Goal: Find specific page/section: Find specific page/section

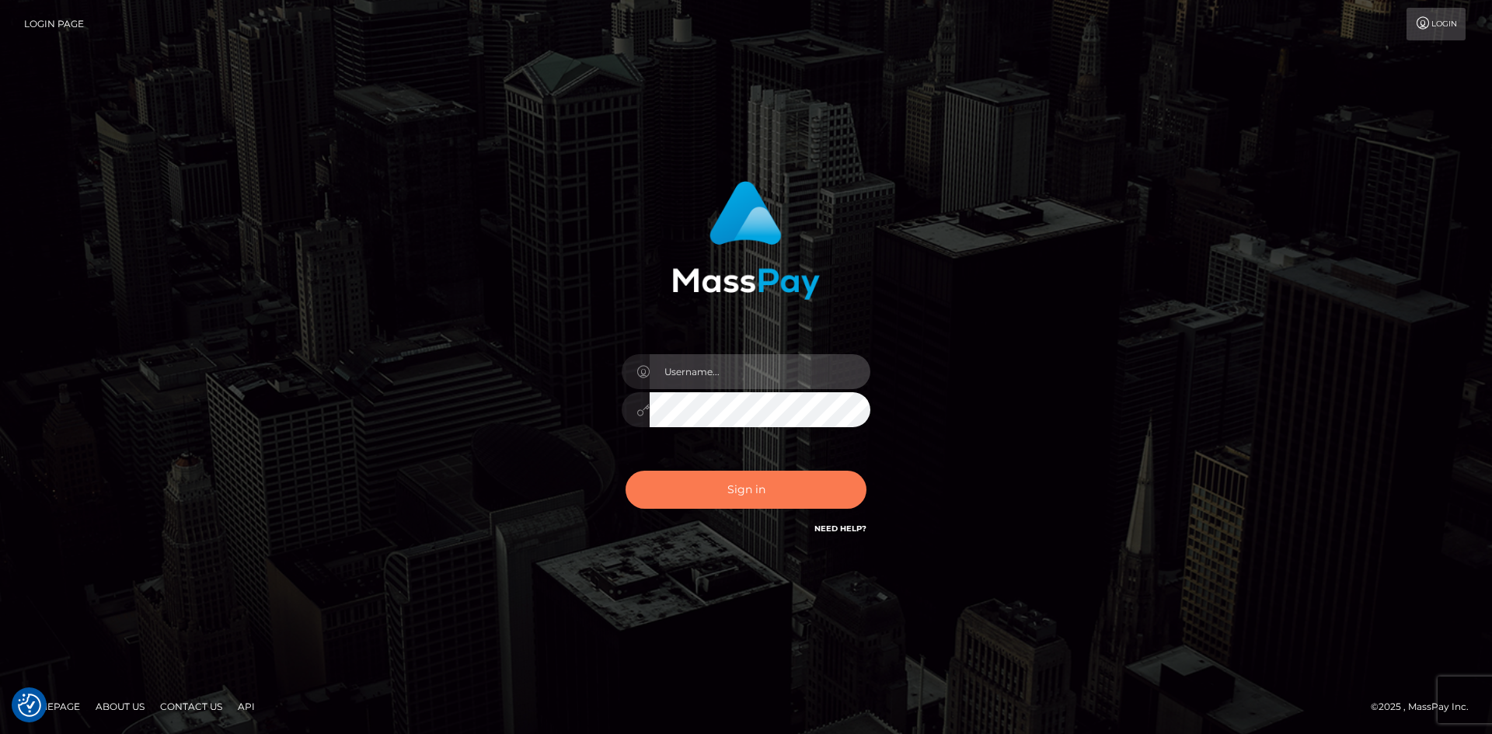
type input "tinan"
click at [804, 497] on button "Sign in" at bounding box center [746, 490] width 241 height 38
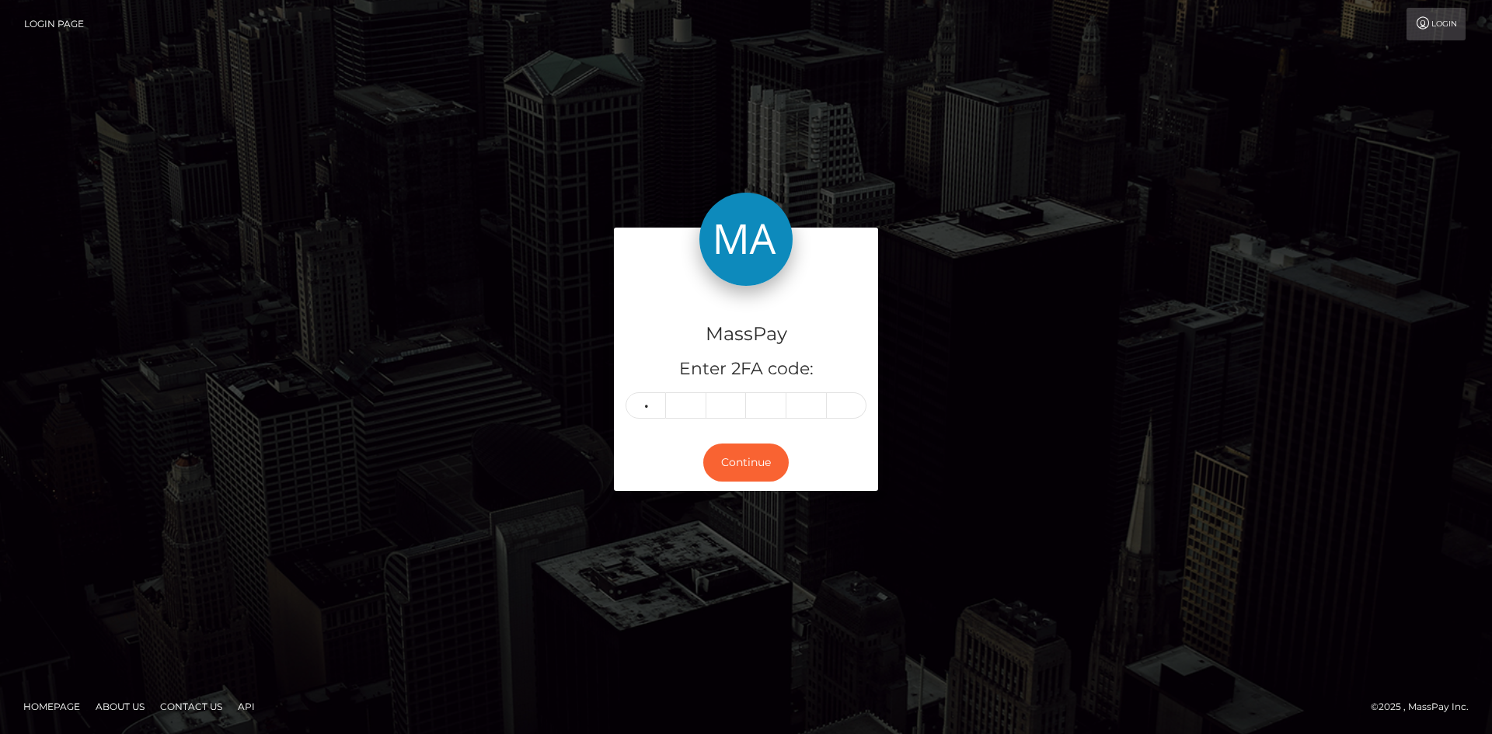
type input "9"
type input "1"
type input "0"
type input "9"
type input "8"
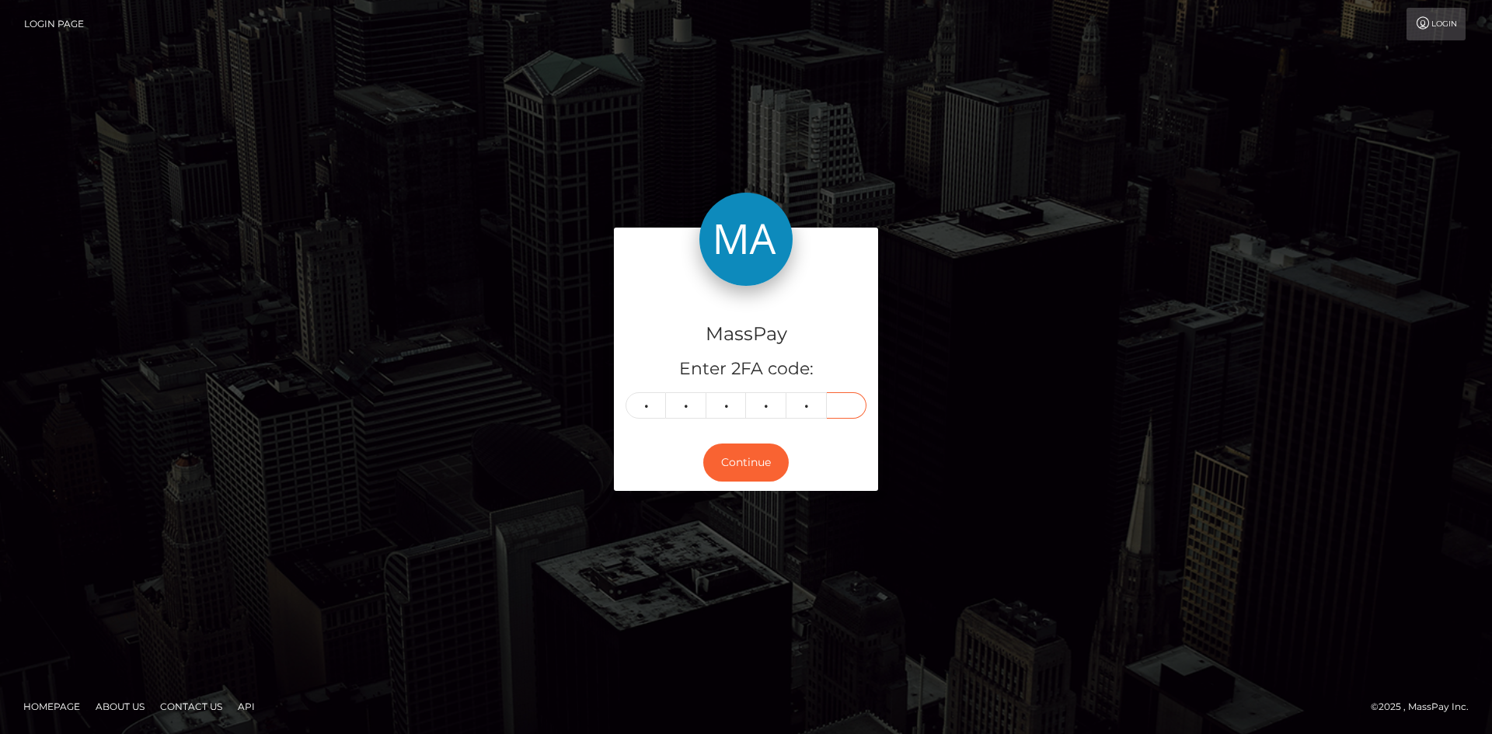
type input "8"
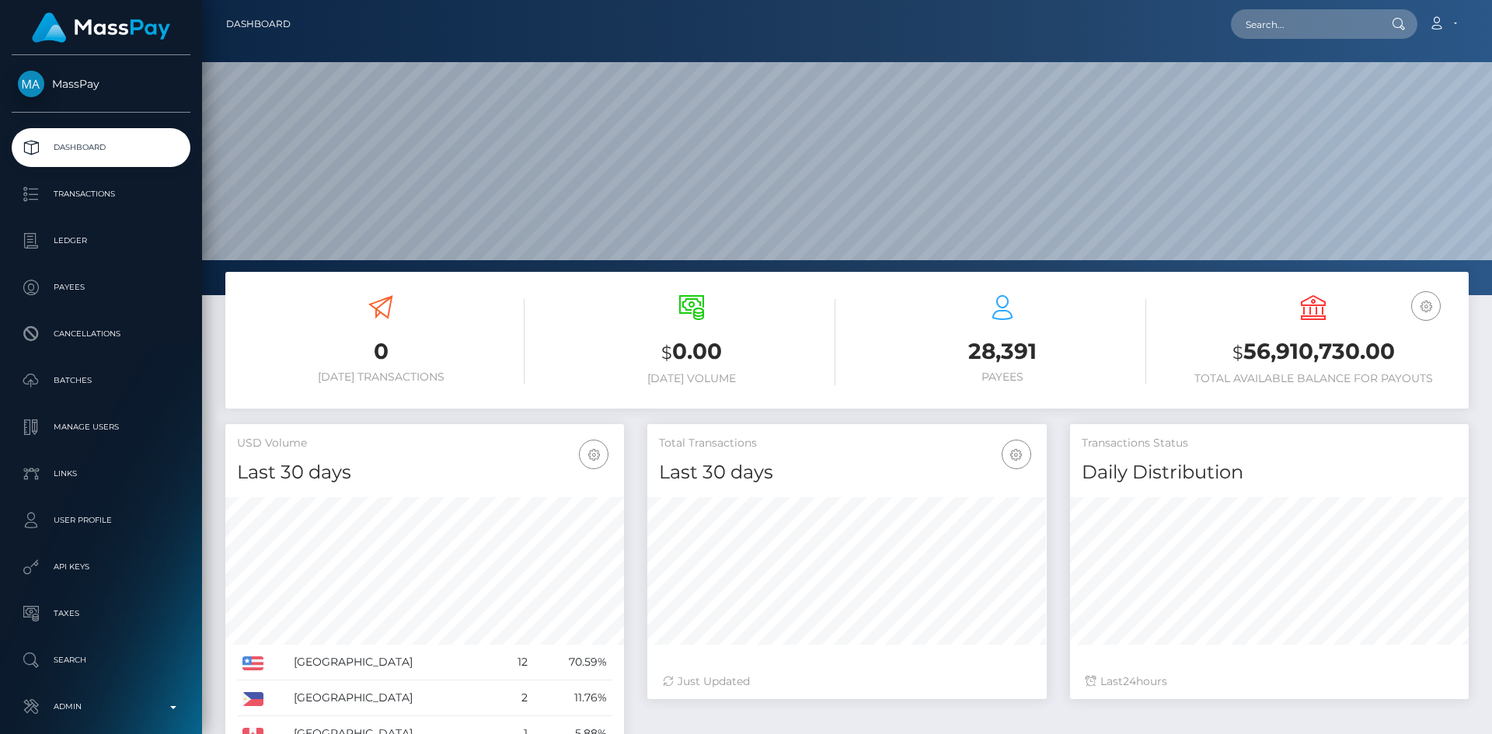
scroll to position [276, 399]
paste input "Masspay@uzesta.com"
type input "Masspay@uzesta.com"
click at [1307, 88] on link "UzestA LLC" at bounding box center [1293, 80] width 124 height 29
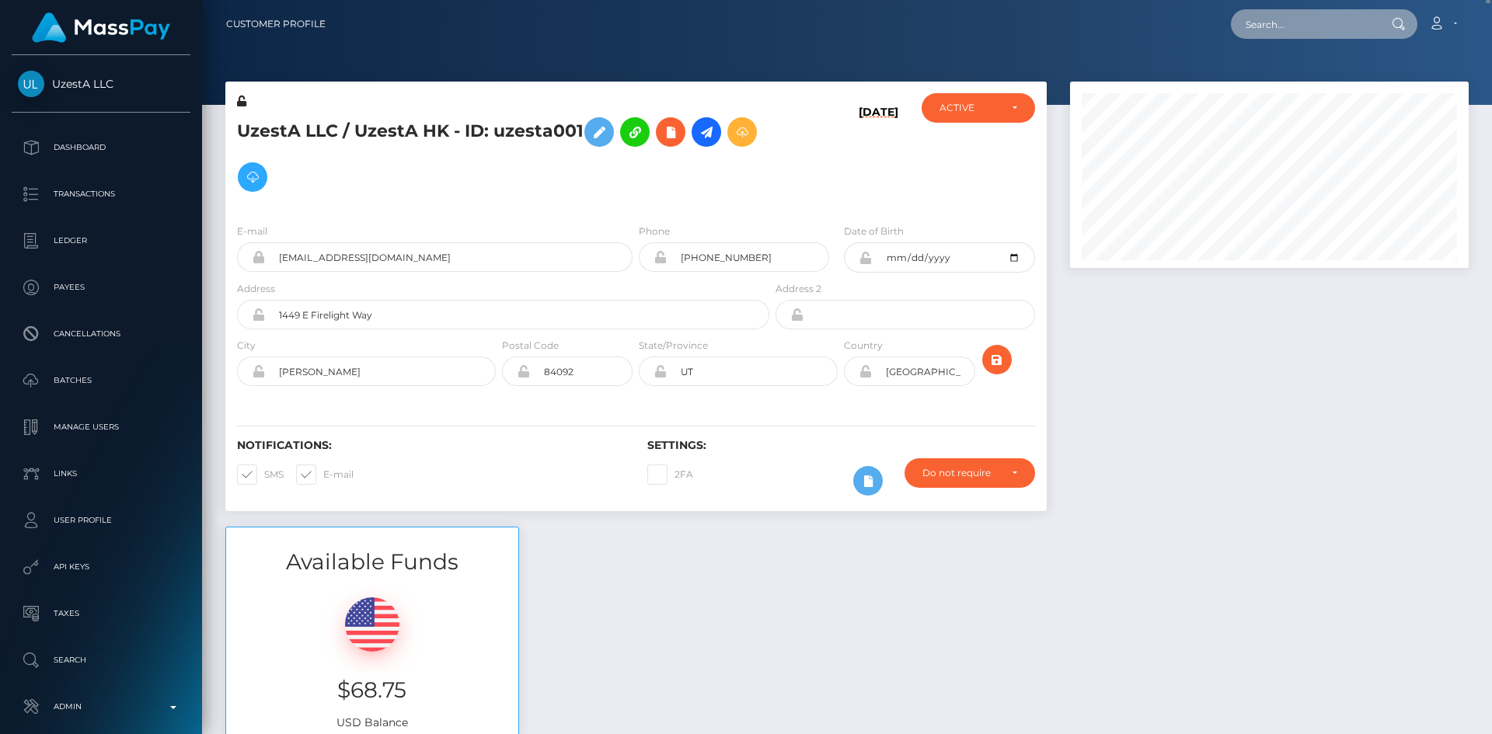
paste input "403290548@qq.com"
type input "403290548@qq.com"
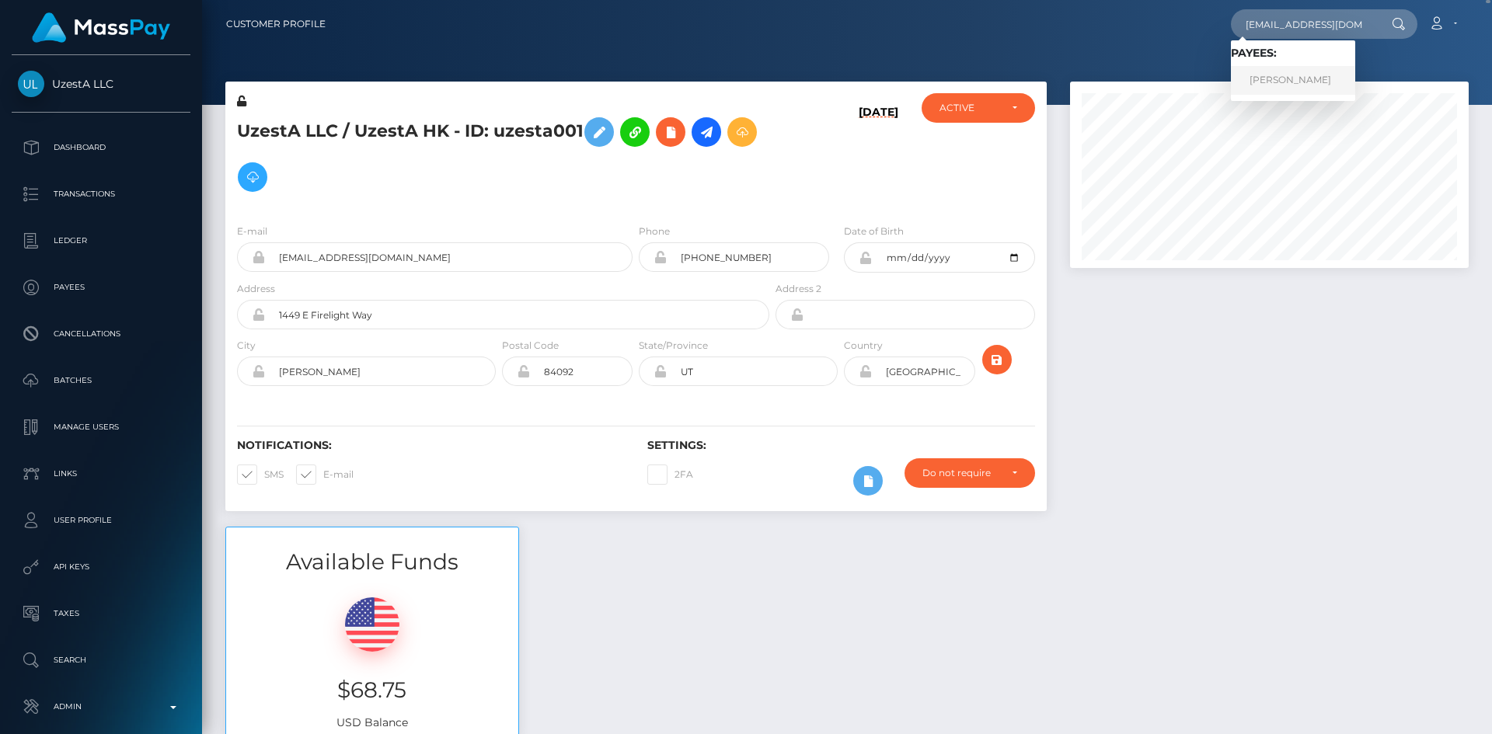
click at [1300, 76] on link "Fuwen Huang" at bounding box center [1293, 80] width 124 height 29
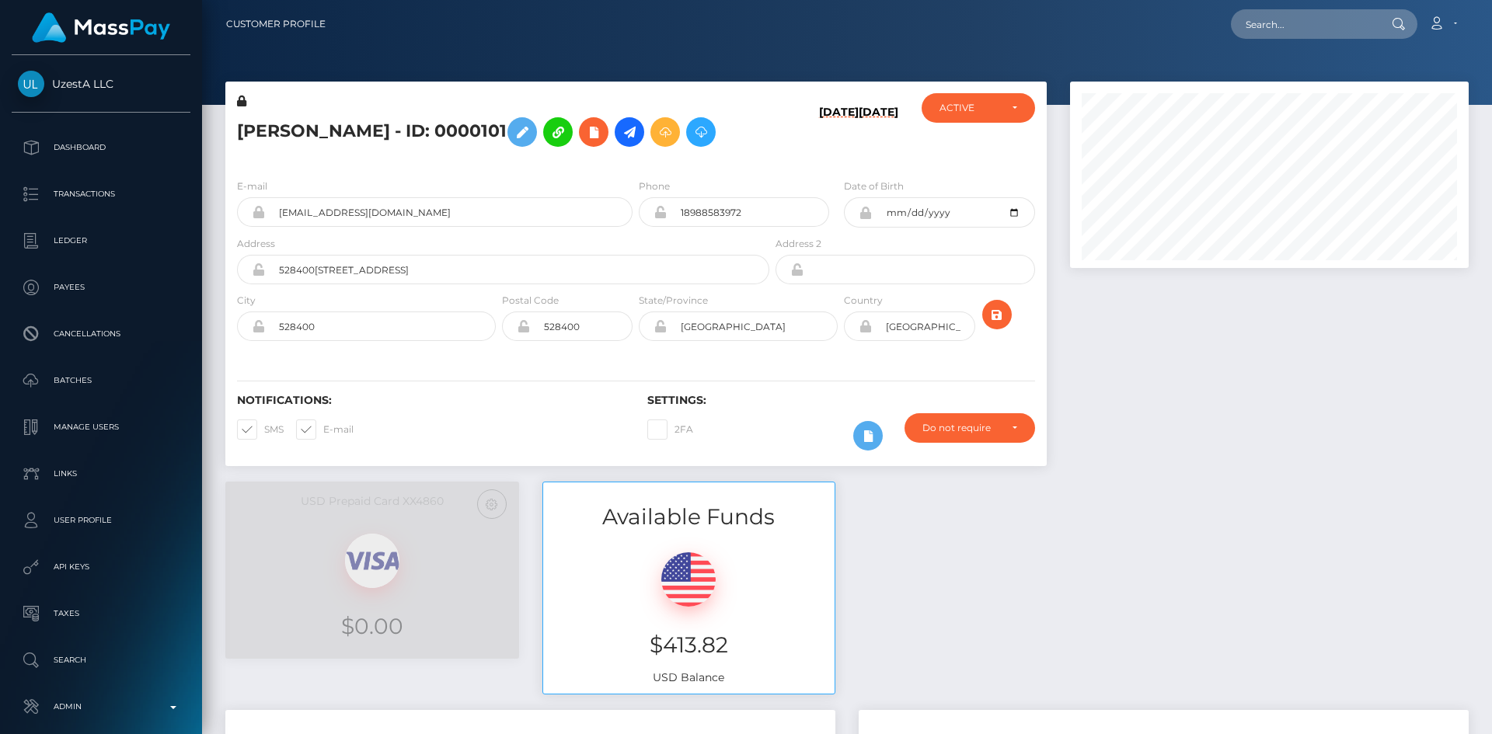
scroll to position [187, 399]
paste input "Masspay@uzesta.com"
type input "Masspay@uzesta.com"
click at [1275, 78] on link "UzestA LLC" at bounding box center [1293, 80] width 124 height 29
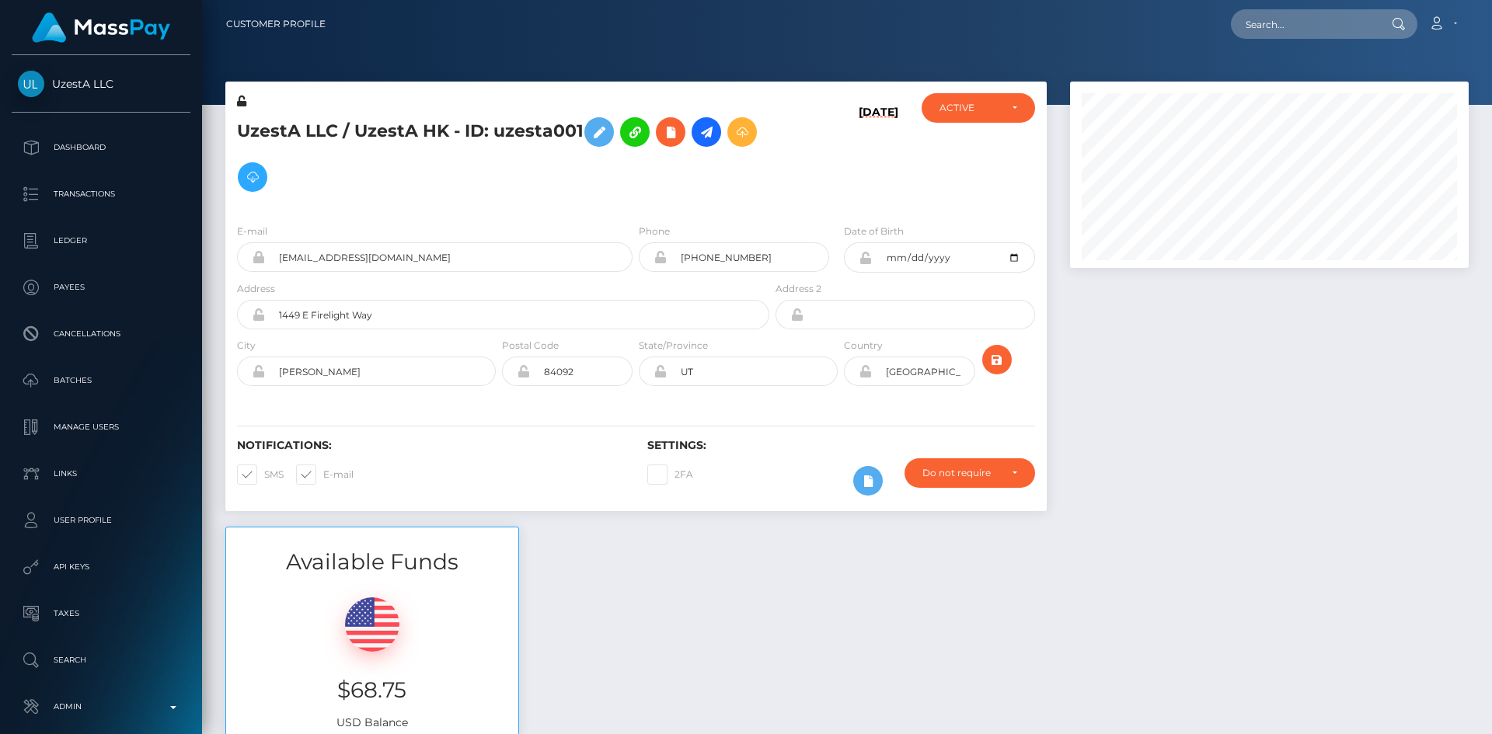
scroll to position [187, 399]
